Goal: Navigation & Orientation: Find specific page/section

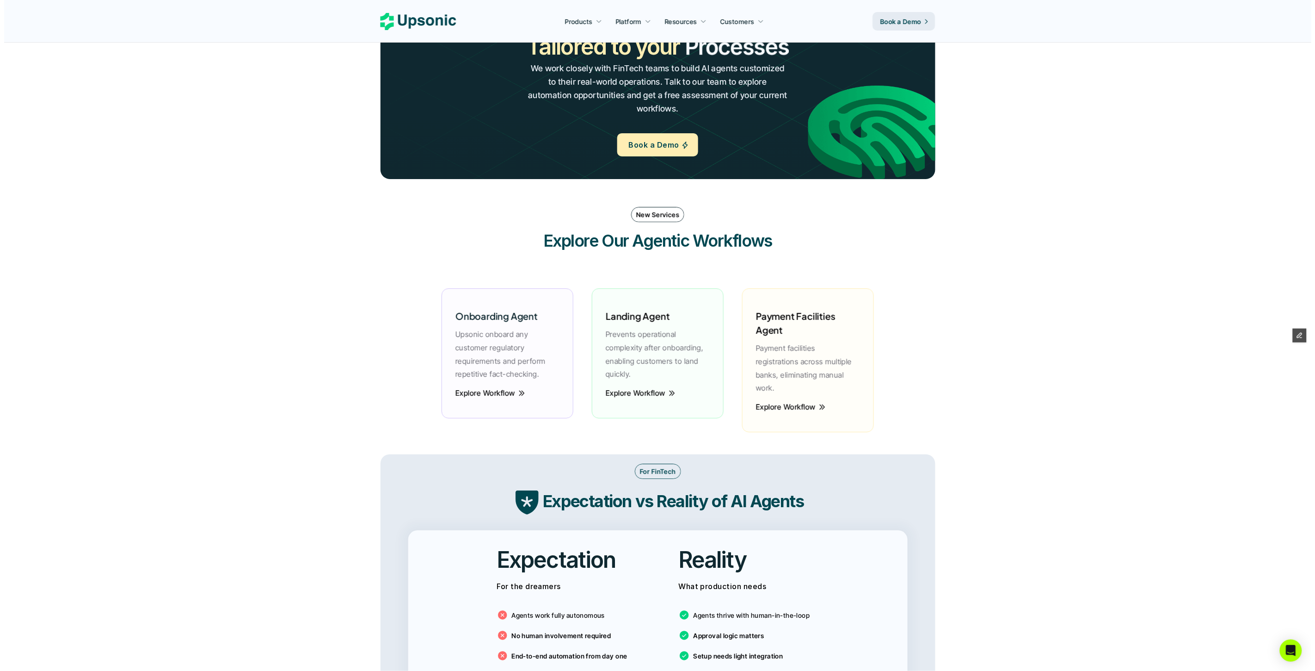
scroll to position [1096, 0]
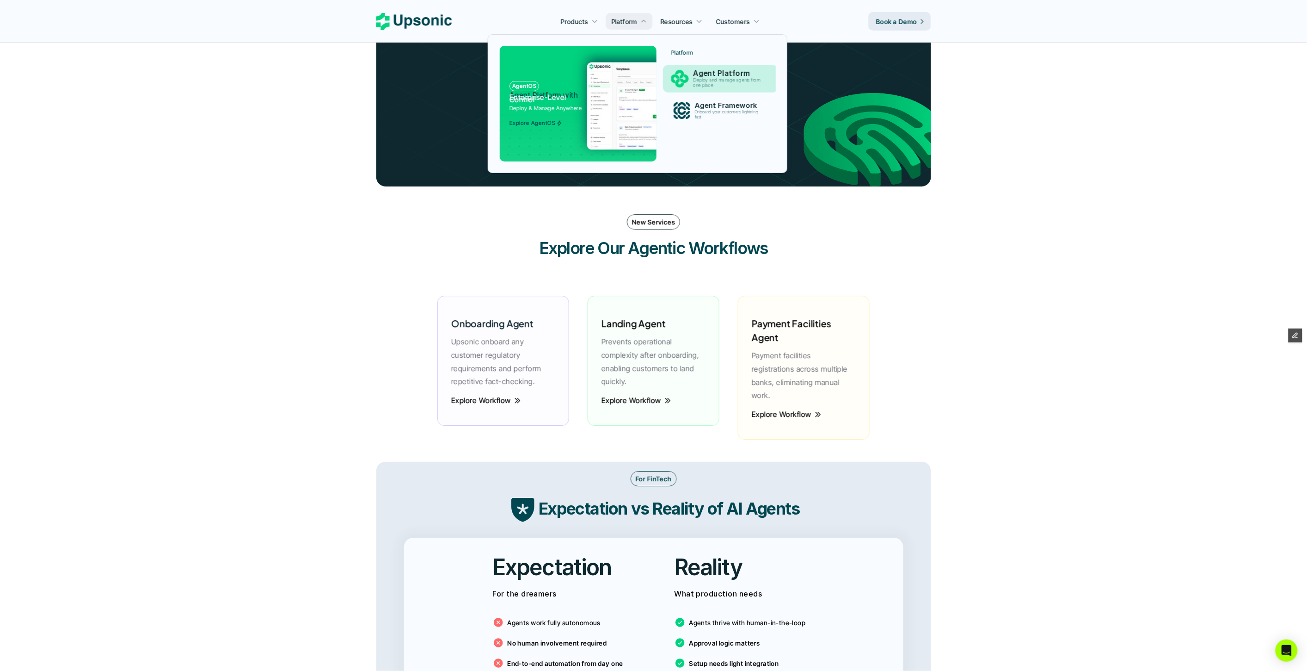
click at [705, 78] on p "Deploy and manage agents from one place" at bounding box center [729, 83] width 71 height 11
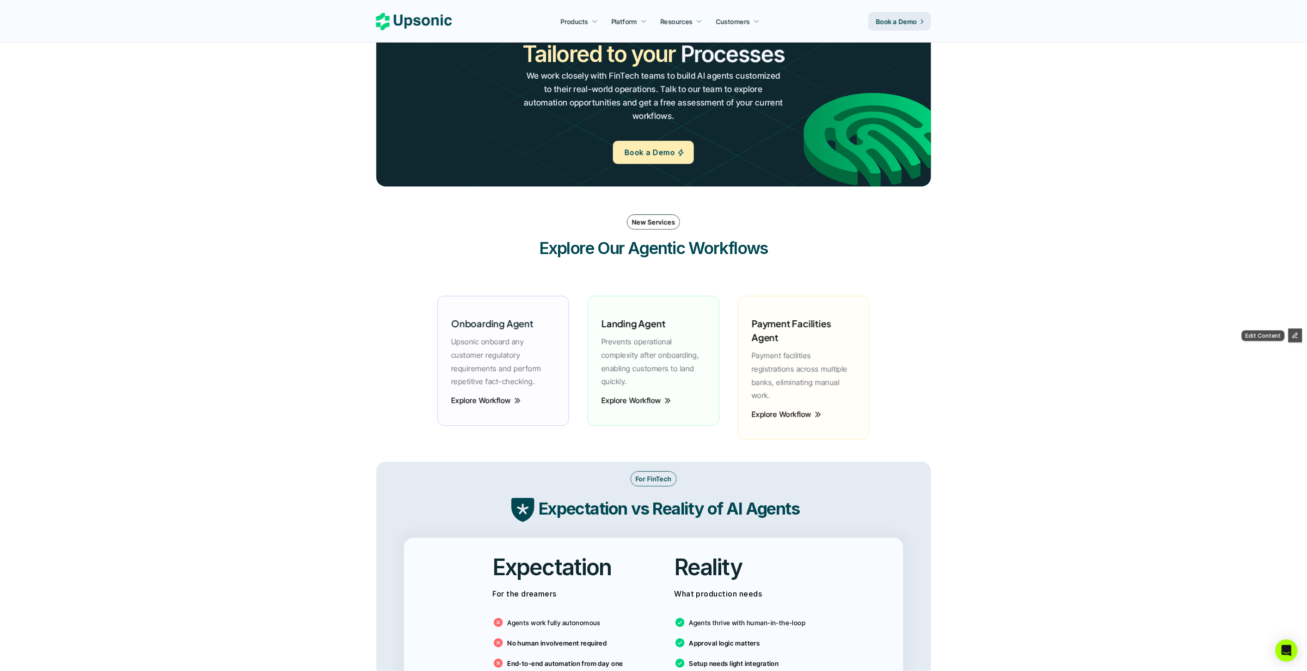
click at [1293, 334] on icon "button" at bounding box center [1296, 335] width 6 height 6
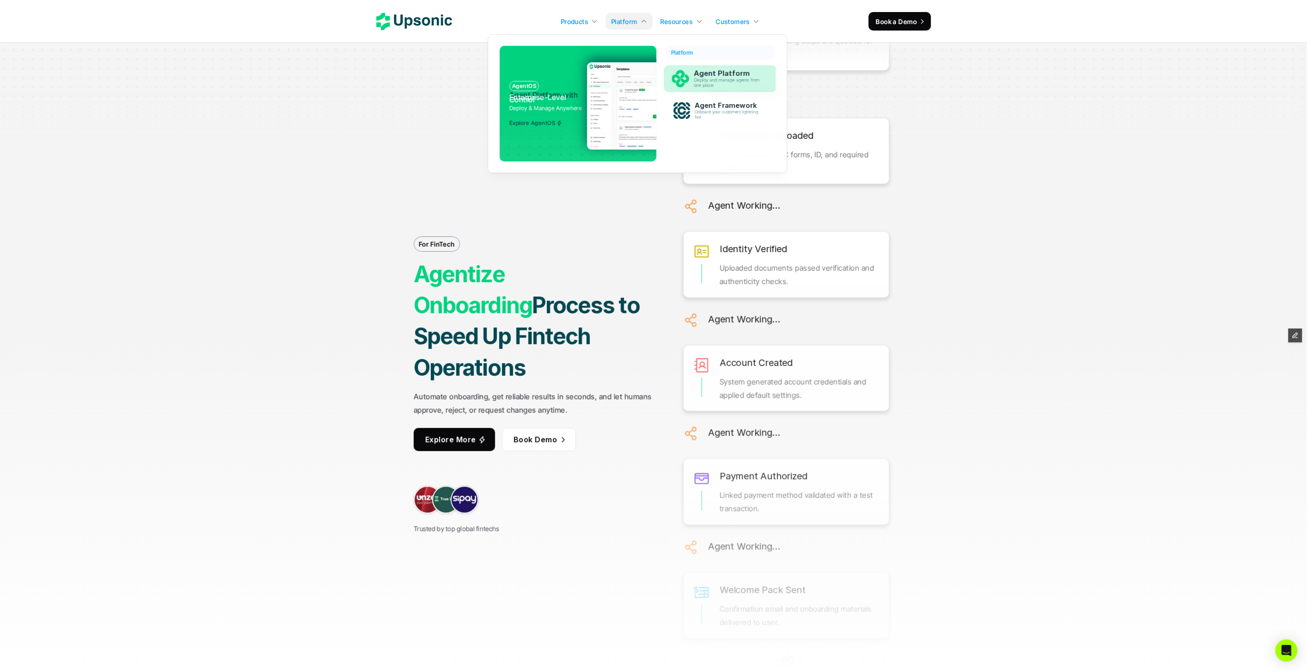
click at [690, 81] on div "Agent Platform Deploy and manage agents from one place" at bounding box center [730, 79] width 80 height 23
click at [696, 76] on p "Agent Platform" at bounding box center [730, 73] width 72 height 9
click at [690, 110] on div "Agent Framework Onboard your customers lightning fast" at bounding box center [729, 110] width 78 height 22
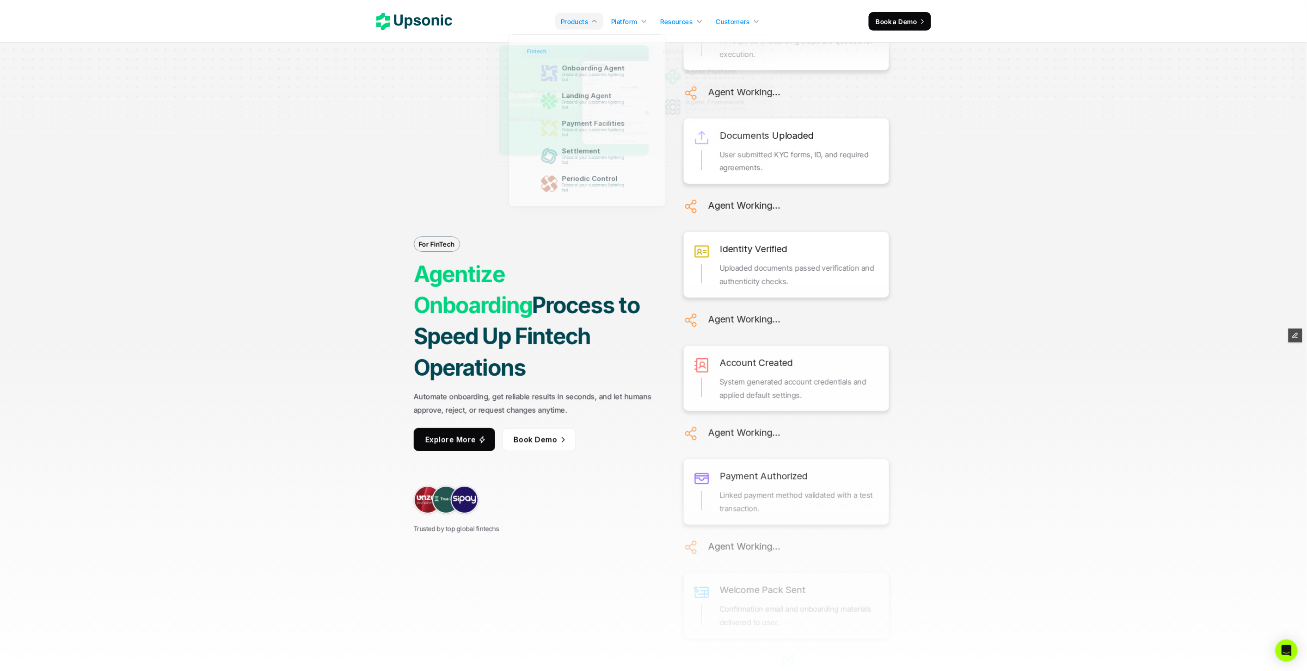
click at [623, 20] on span "Platform" at bounding box center [624, 22] width 26 height 8
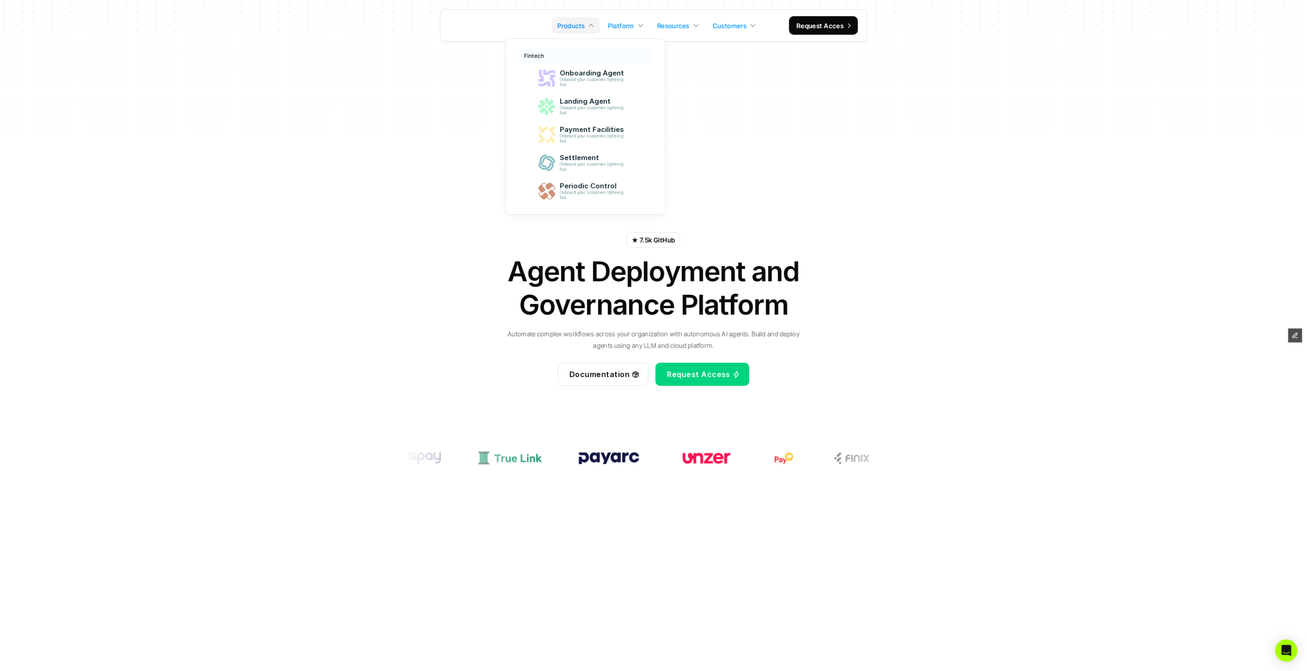
click at [576, 26] on span "Products" at bounding box center [571, 26] width 27 height 8
click at [579, 80] on p "Onboard your customers lightning fast" at bounding box center [594, 82] width 70 height 10
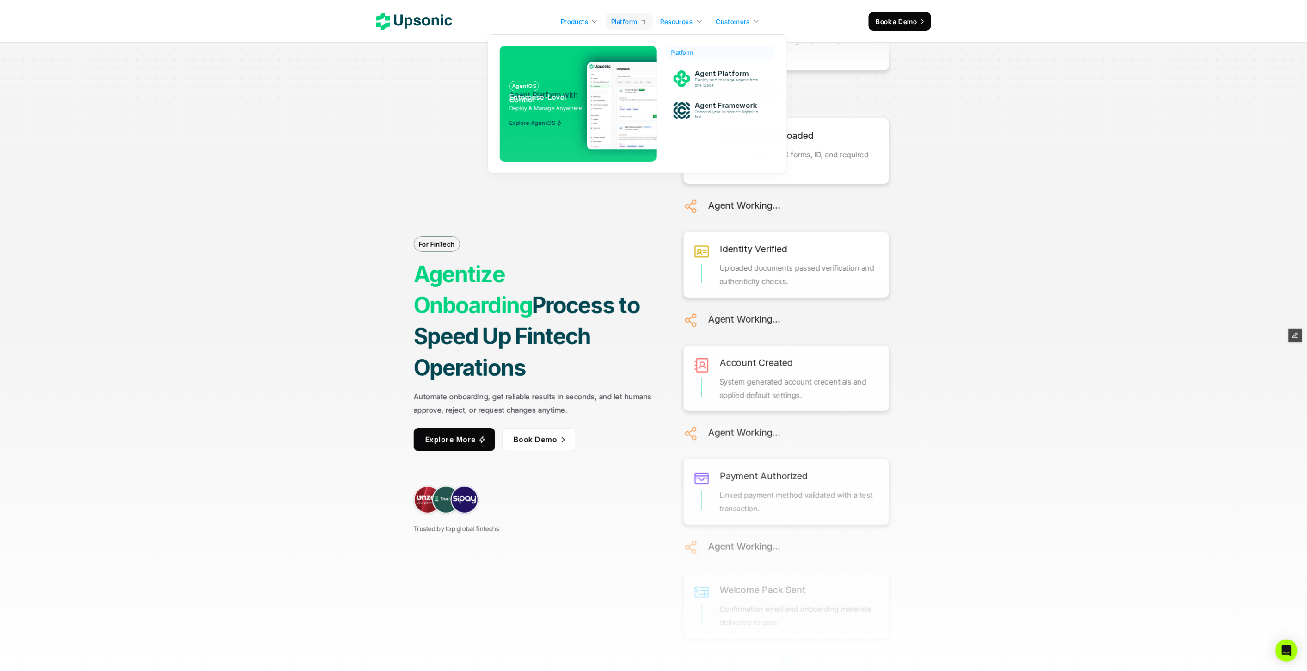
click at [612, 24] on span "Platform" at bounding box center [624, 22] width 26 height 8
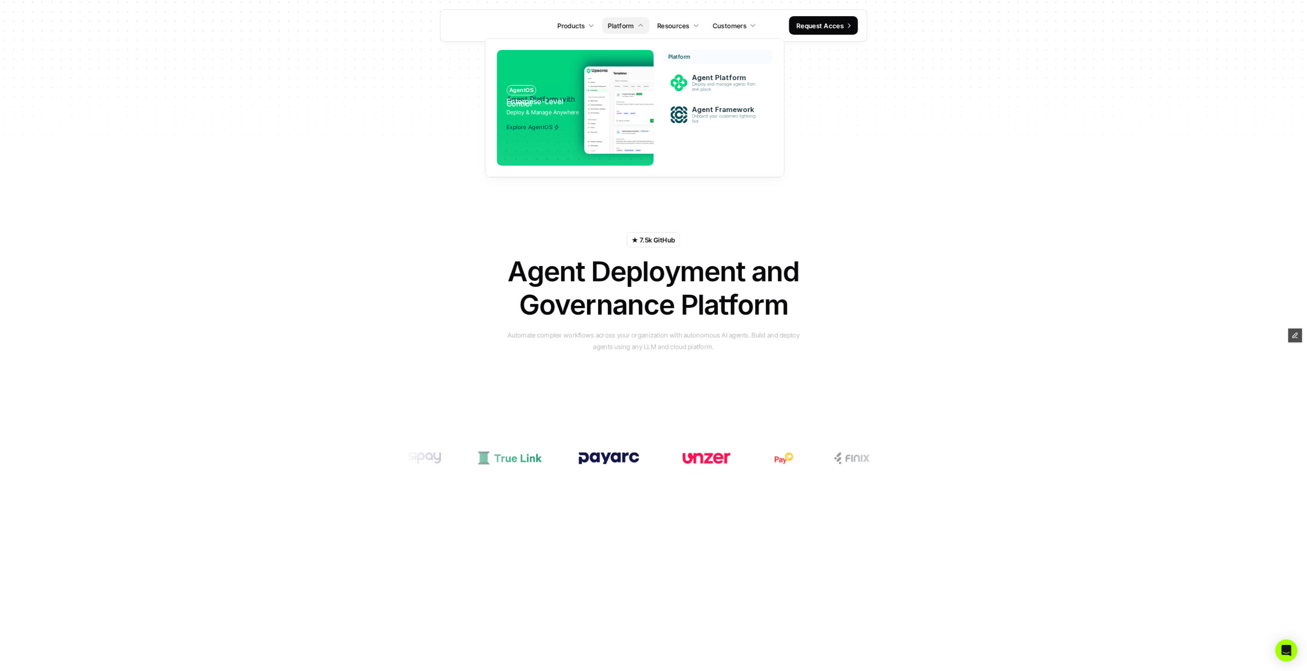
click at [634, 25] on p "Platform" at bounding box center [621, 26] width 26 height 10
click at [715, 77] on p "Agent Platform" at bounding box center [726, 78] width 71 height 9
click at [715, 78] on p "Agent Platform" at bounding box center [727, 77] width 72 height 9
